Goal: Transaction & Acquisition: Book appointment/travel/reservation

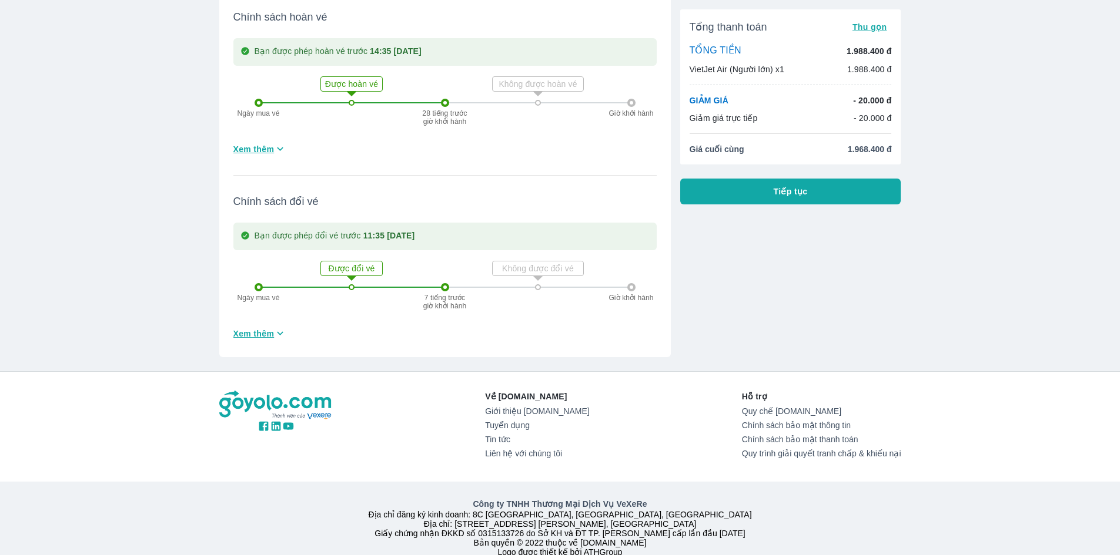
scroll to position [353, 0]
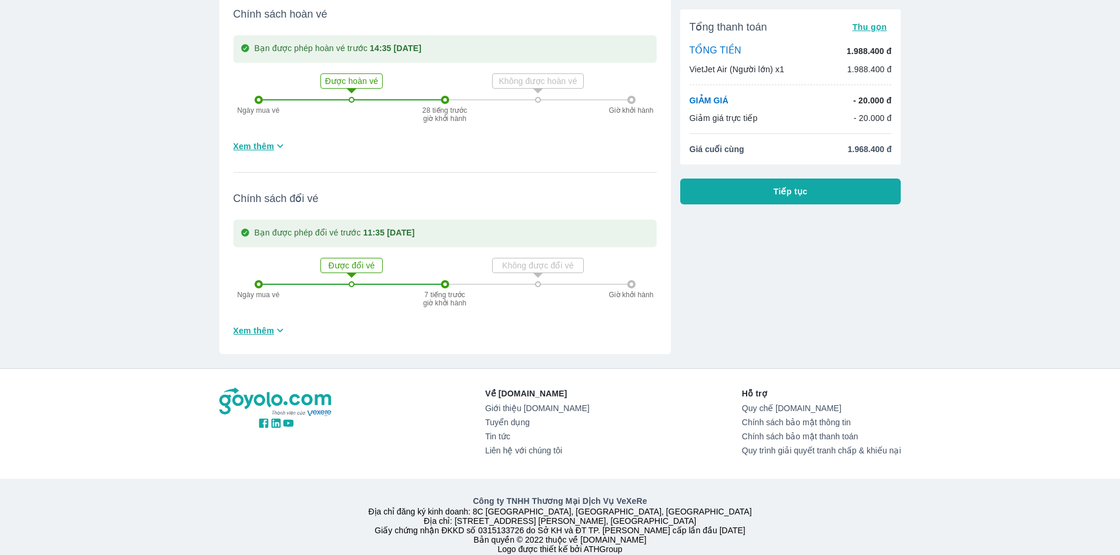
drag, startPoint x: 241, startPoint y: 309, endPoint x: 246, endPoint y: 316, distance: 8.4
click at [243, 311] on div "Bạn được phép đổi vé trước 11:35 CN ngày 22/02/2026 Ngày mua vé Được đổi vé 7 t…" at bounding box center [444, 280] width 423 height 120
click at [257, 326] on span "Xem thêm" at bounding box center [253, 331] width 41 height 12
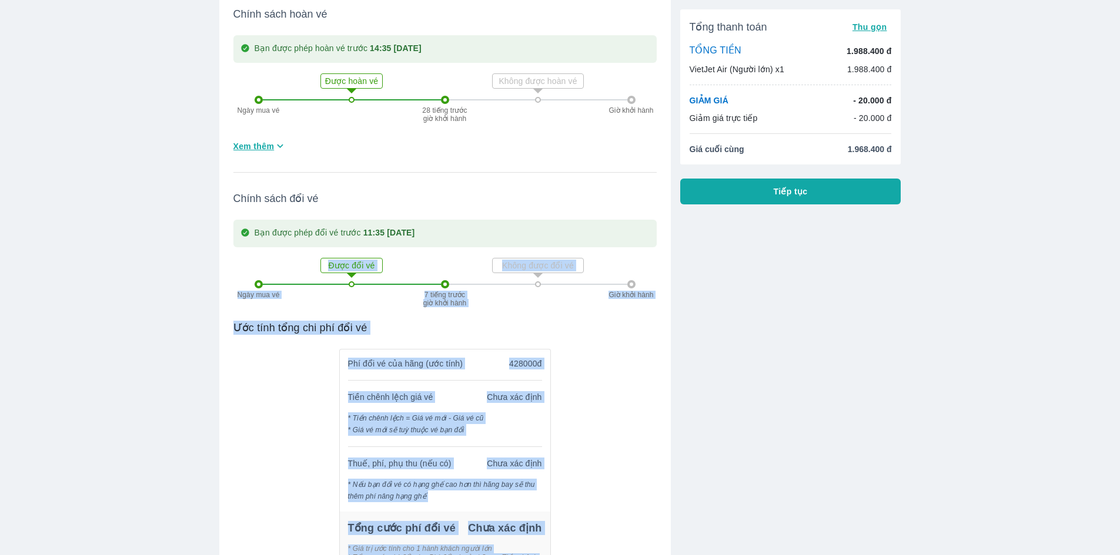
click at [629, 321] on p "Ước tính tổng chi phí đổi vé" at bounding box center [444, 328] width 423 height 14
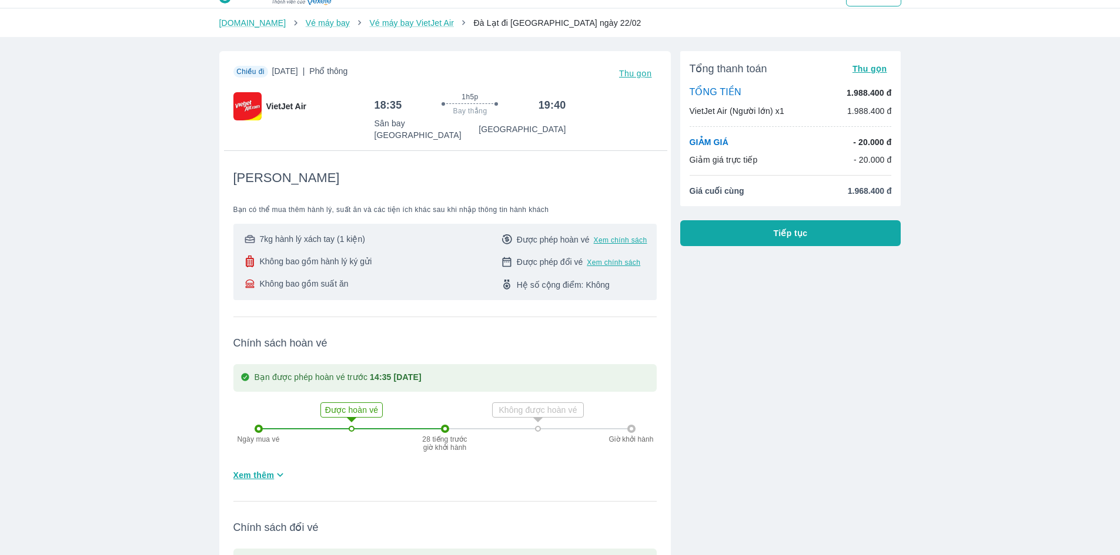
scroll to position [0, 0]
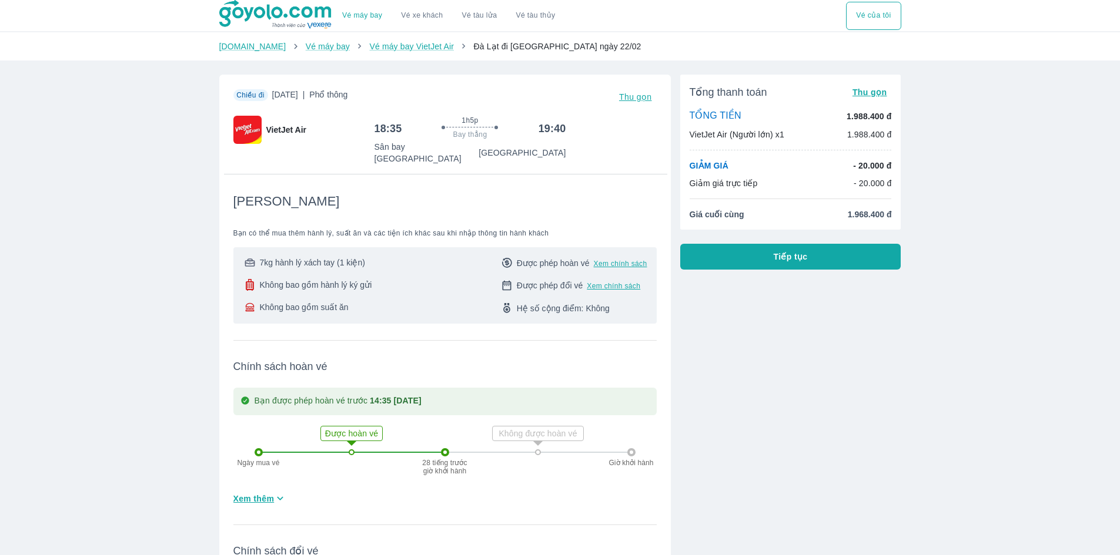
click at [246, 17] on img at bounding box center [276, 14] width 114 height 29
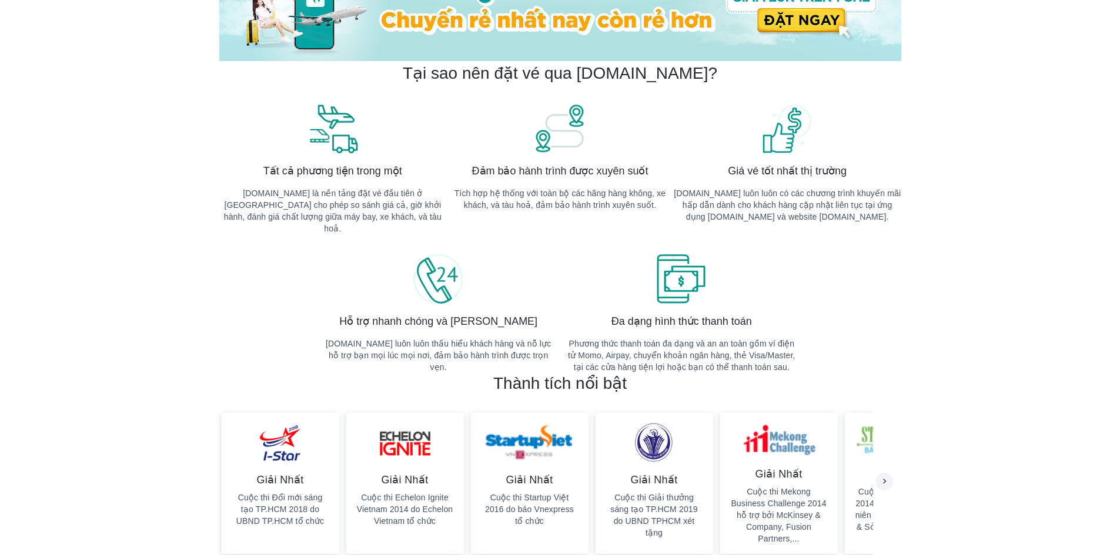
scroll to position [411, 0]
